Goal: Navigation & Orientation: Find specific page/section

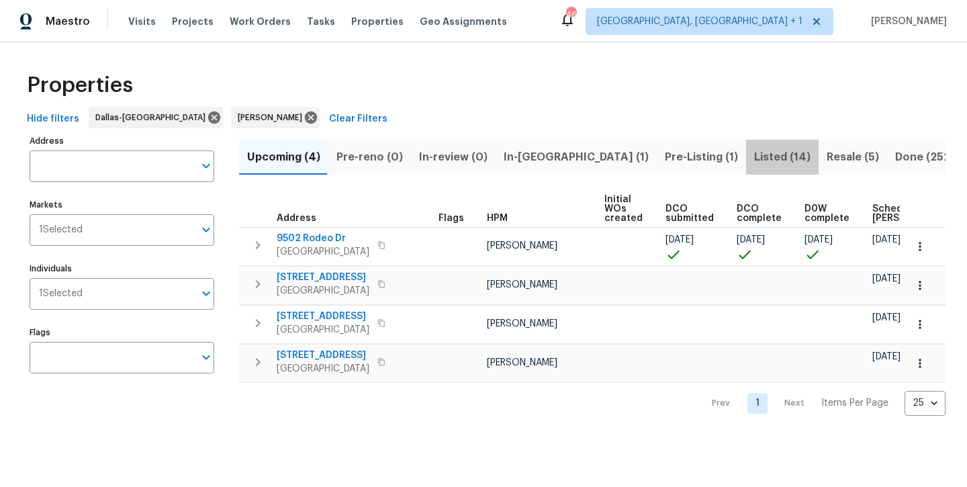
click at [754, 158] on span "Listed (14)" at bounding box center [782, 157] width 56 height 19
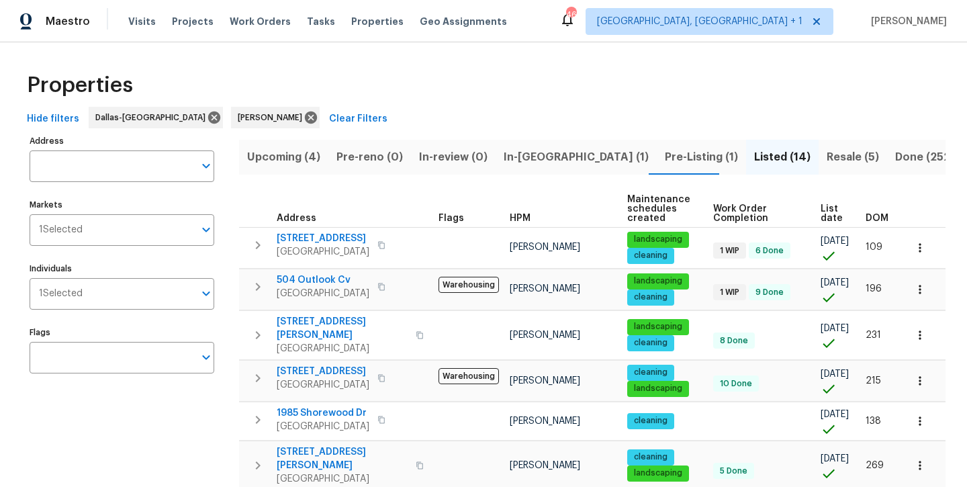
click at [826, 155] on span "Resale (5)" at bounding box center [852, 157] width 52 height 19
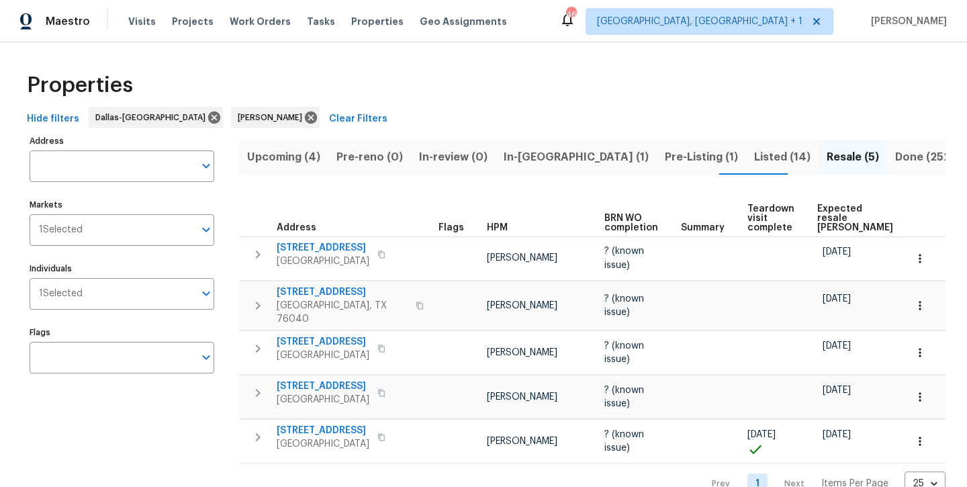
click at [754, 156] on span "Listed (14)" at bounding box center [782, 157] width 56 height 19
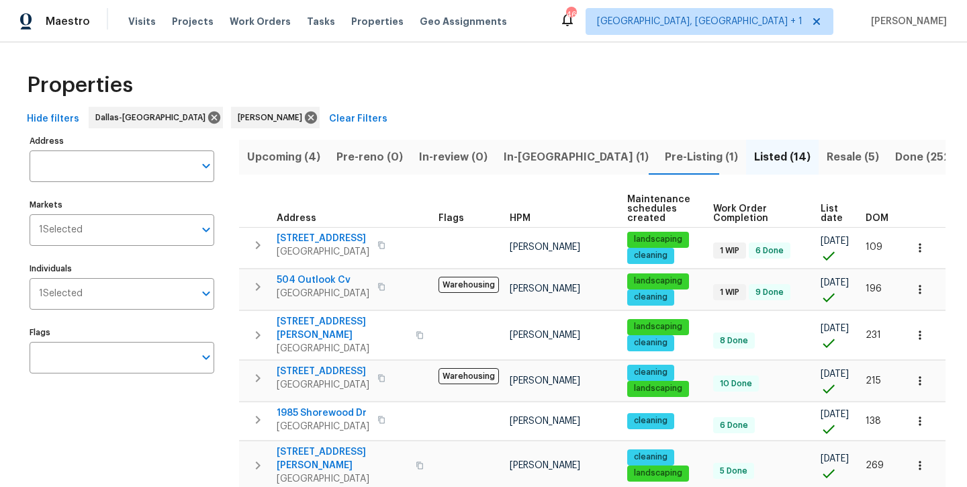
click at [523, 156] on span "In-[GEOGRAPHIC_DATA] (1)" at bounding box center [575, 157] width 145 height 19
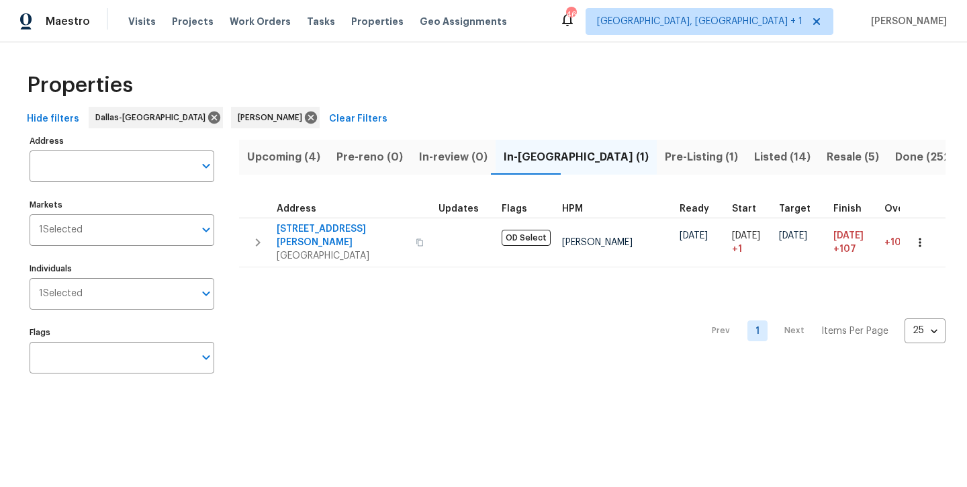
click at [665, 155] on span "Pre-Listing (1)" at bounding box center [701, 157] width 73 height 19
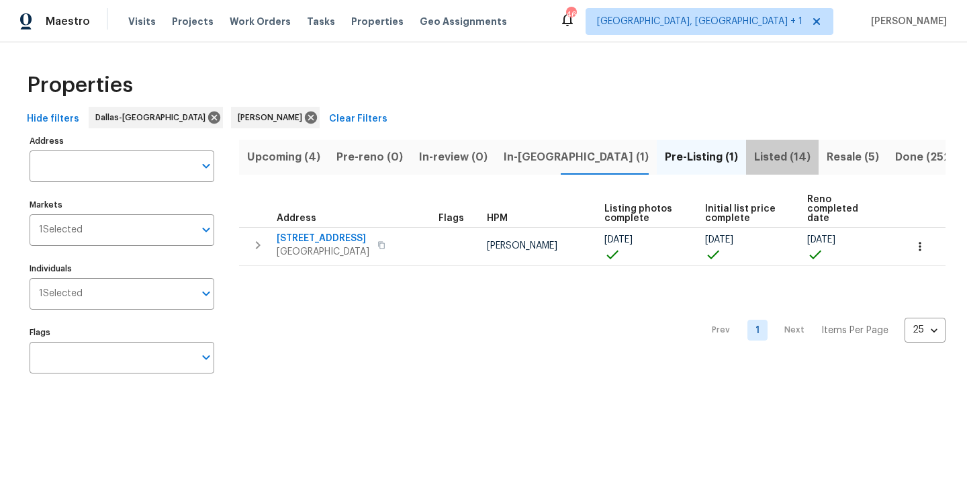
click at [754, 155] on span "Listed (14)" at bounding box center [782, 157] width 56 height 19
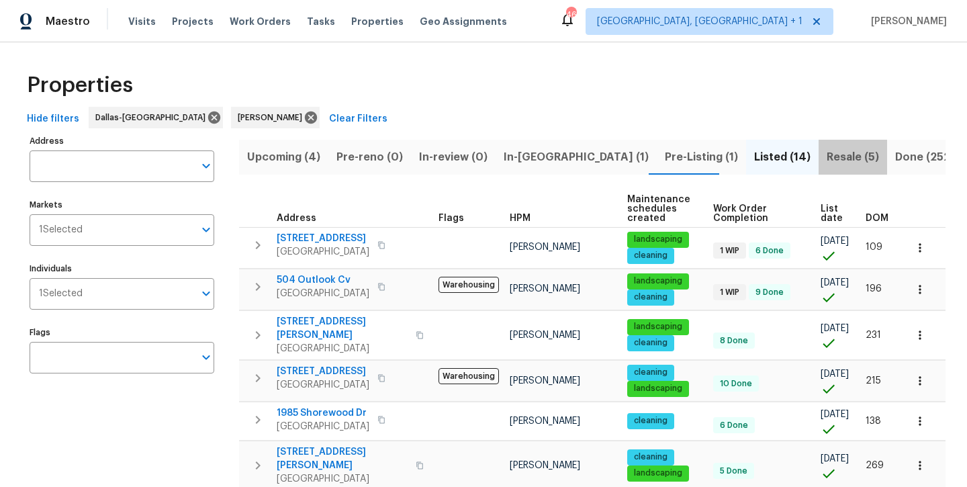
click at [826, 153] on span "Resale (5)" at bounding box center [852, 157] width 52 height 19
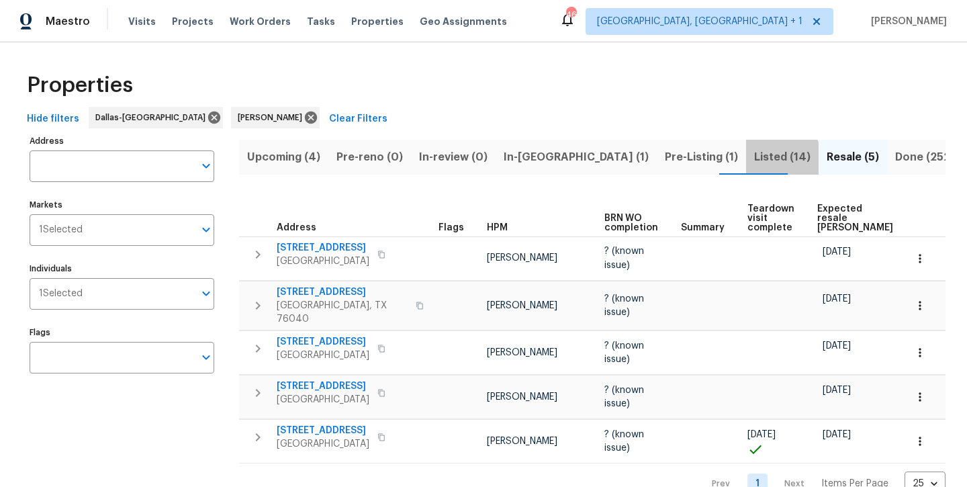
click at [754, 160] on span "Listed (14)" at bounding box center [782, 157] width 56 height 19
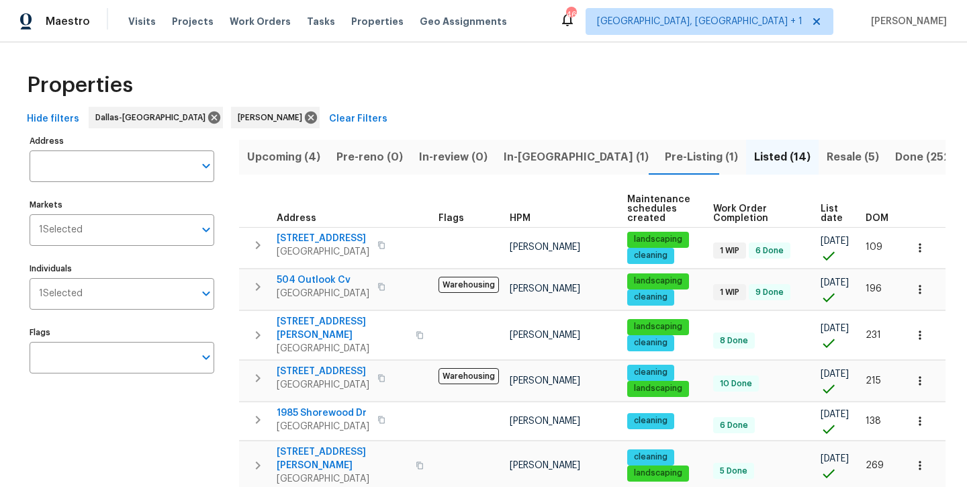
click at [826, 156] on span "Resale (5)" at bounding box center [852, 157] width 52 height 19
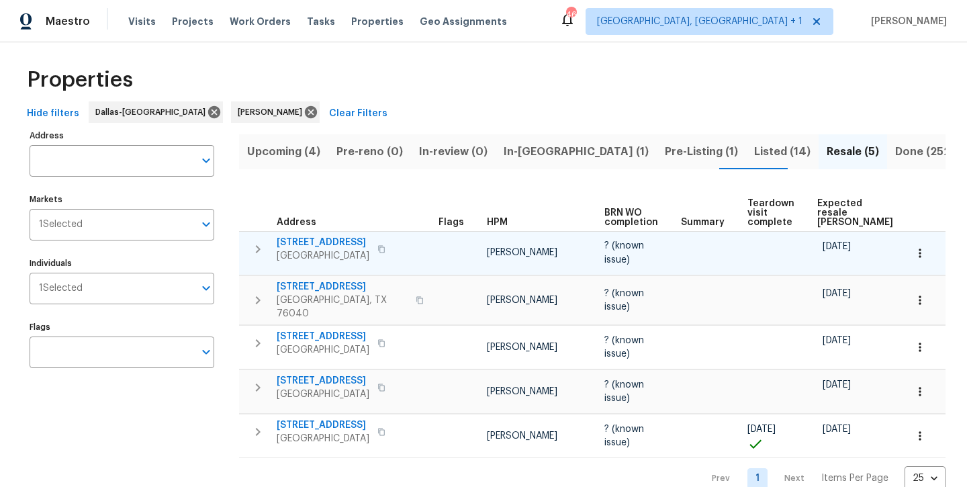
scroll to position [5, 0]
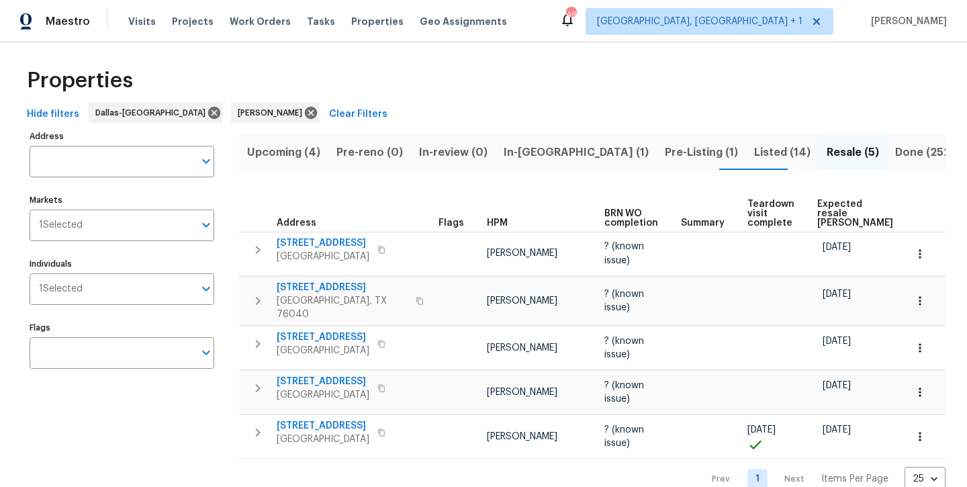
click at [295, 154] on span "Upcoming (4)" at bounding box center [283, 152] width 73 height 19
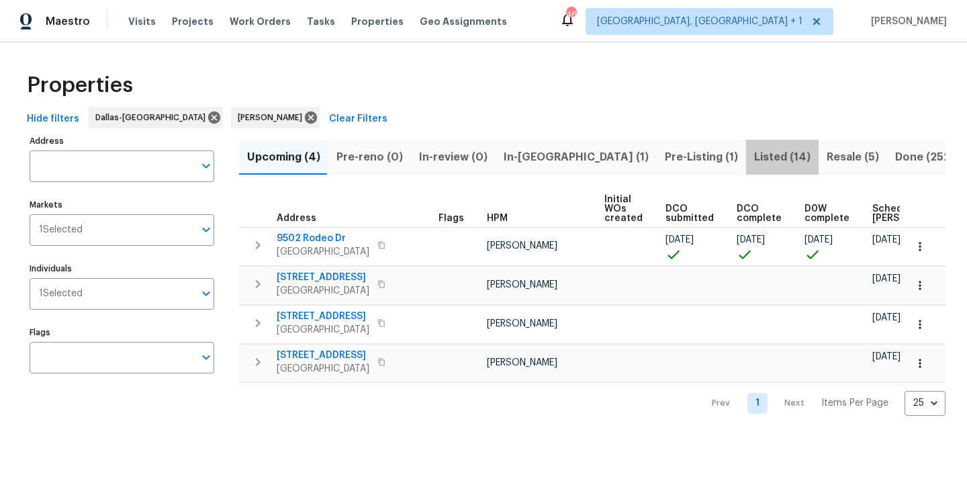
click at [754, 164] on span "Listed (14)" at bounding box center [782, 157] width 56 height 19
